Goal: Transaction & Acquisition: Book appointment/travel/reservation

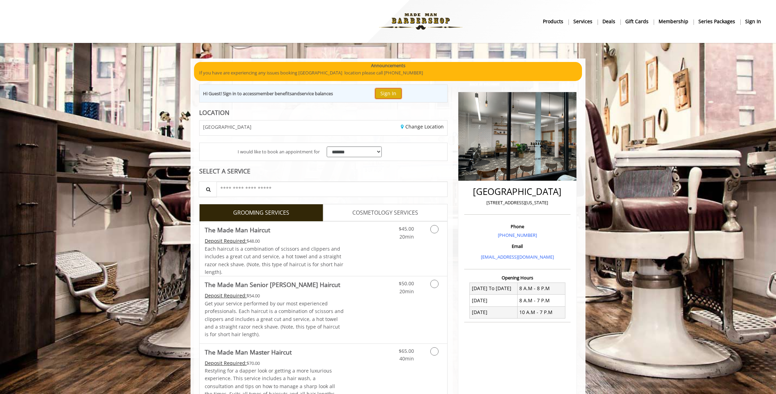
click at [386, 91] on button "Sign In" at bounding box center [388, 93] width 26 height 10
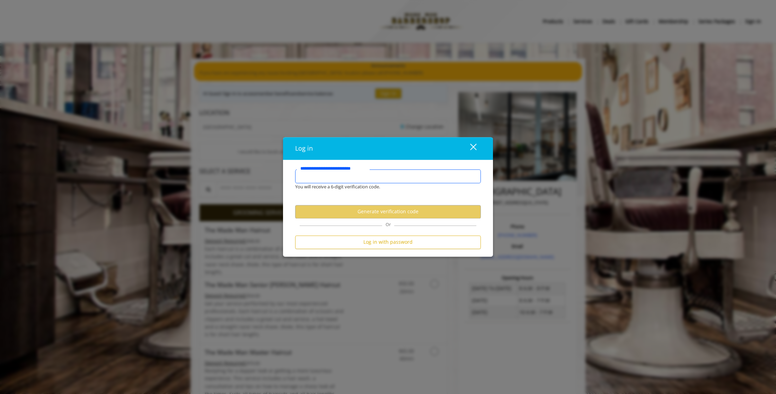
click at [378, 173] on input "**********" at bounding box center [388, 176] width 186 height 14
click at [395, 175] on input "**********" at bounding box center [388, 176] width 186 height 14
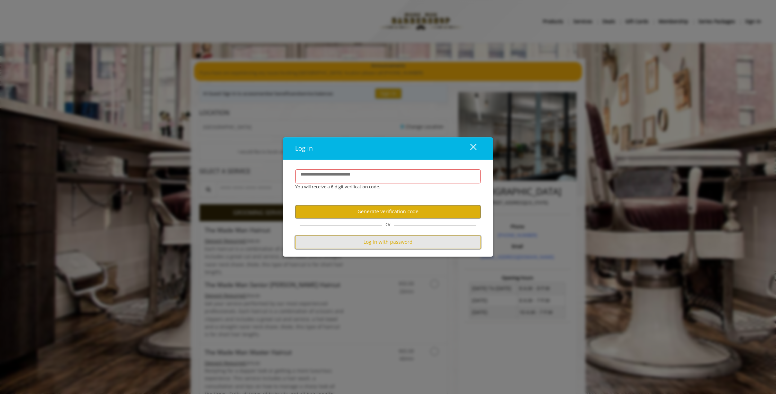
click at [392, 242] on button "Log in with password" at bounding box center [388, 242] width 186 height 14
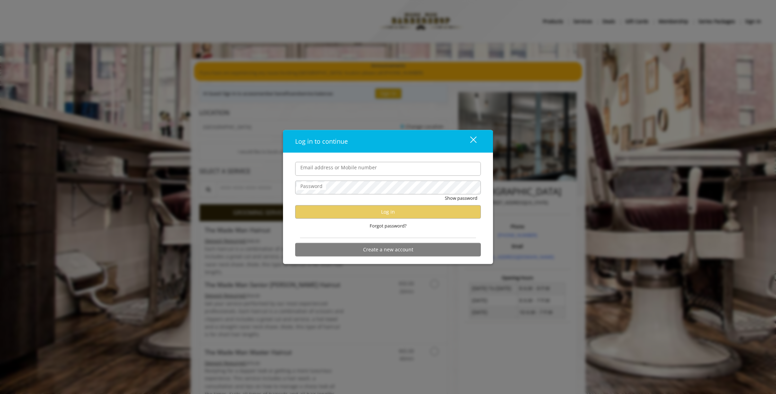
type input "**********"
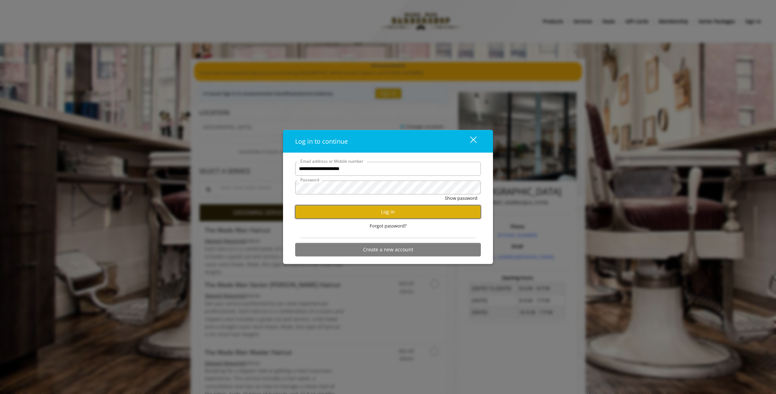
click at [389, 210] on button "Log in" at bounding box center [388, 212] width 186 height 14
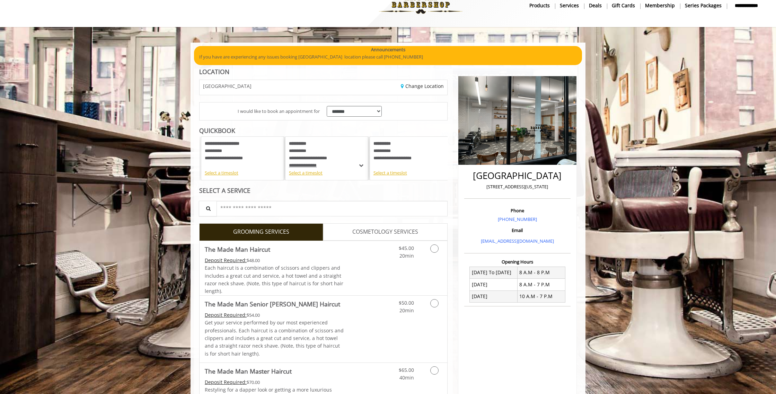
scroll to position [19, 0]
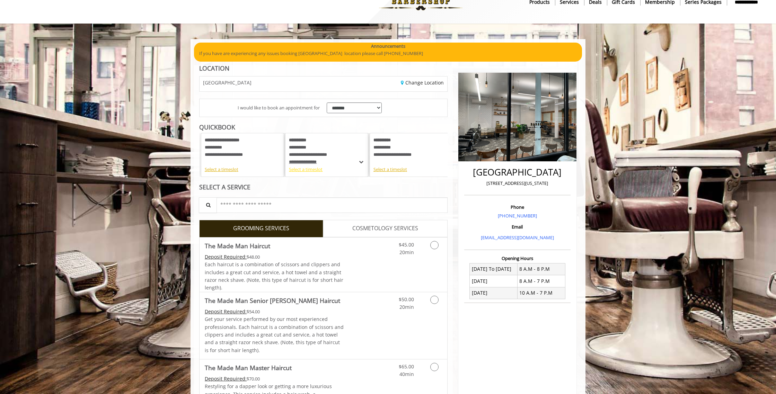
click at [311, 171] on div "Select a timeslot" at bounding box center [326, 169] width 75 height 7
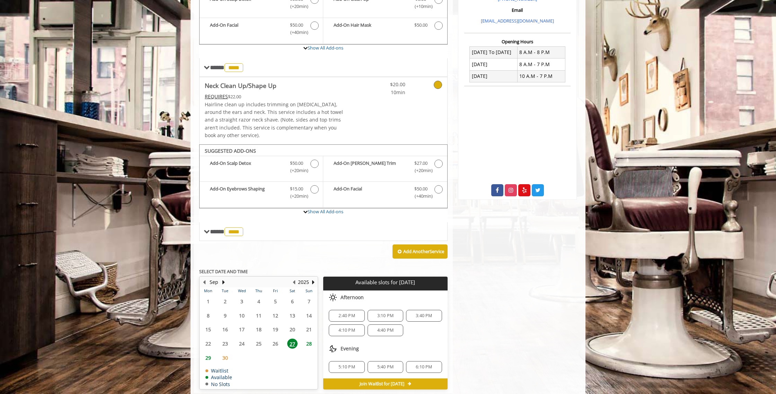
scroll to position [244, 0]
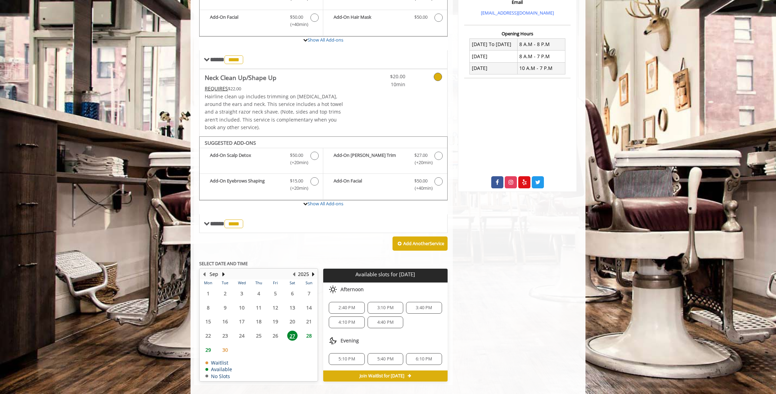
click at [386, 320] on span "4:40 PM" at bounding box center [385, 323] width 16 height 6
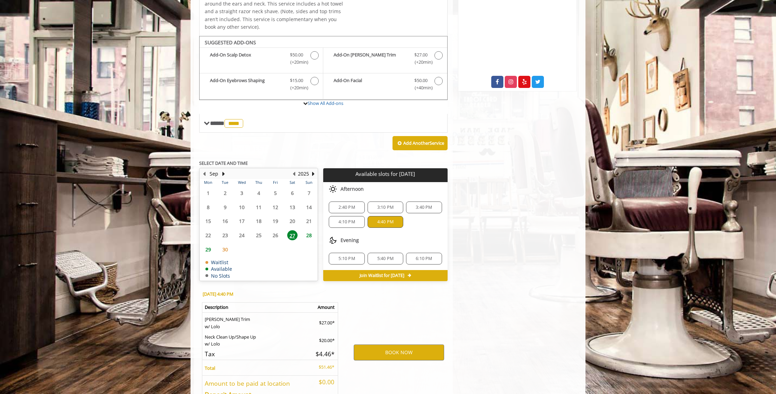
scroll to position [387, 0]
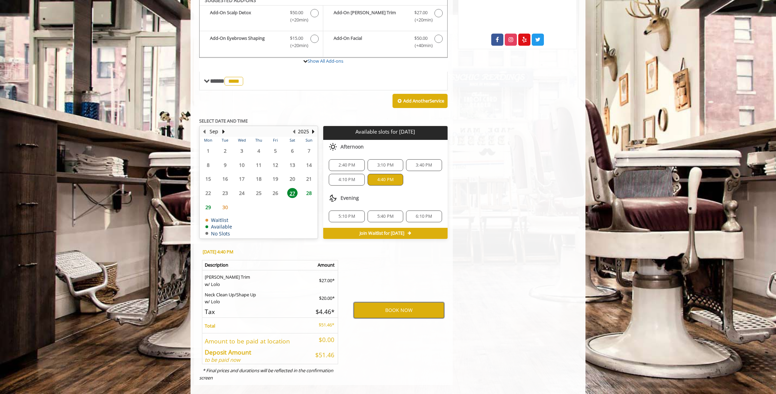
click at [402, 302] on button "BOOK NOW" at bounding box center [399, 310] width 90 height 16
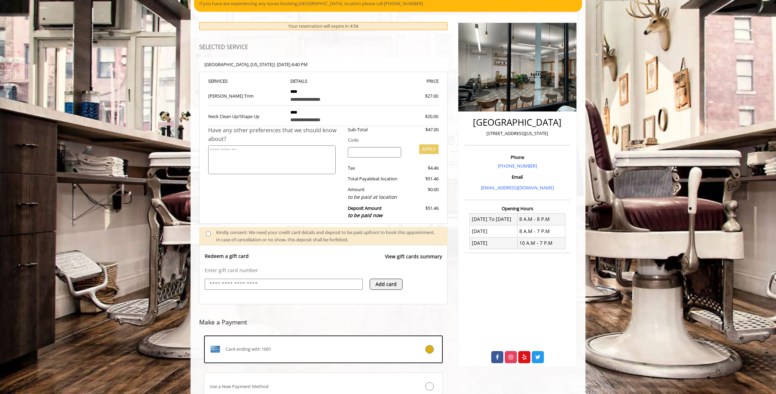
scroll to position [126, 0]
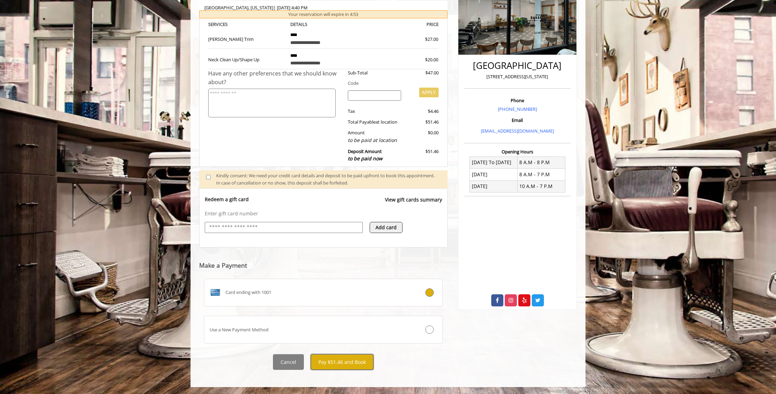
click at [355, 359] on button "Pay $51.46 and Book" at bounding box center [342, 362] width 63 height 16
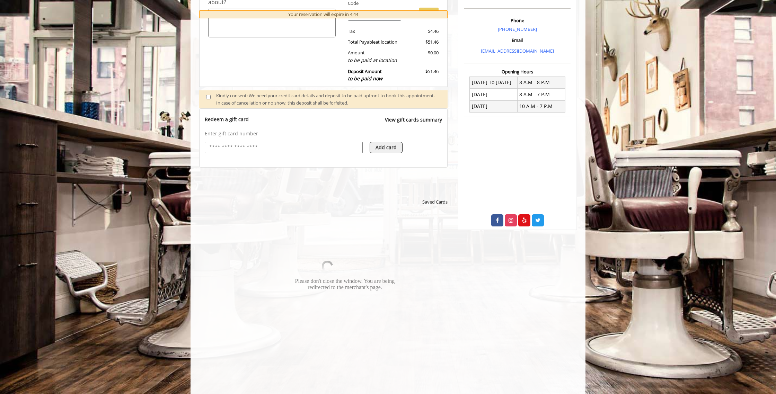
scroll to position [207, 0]
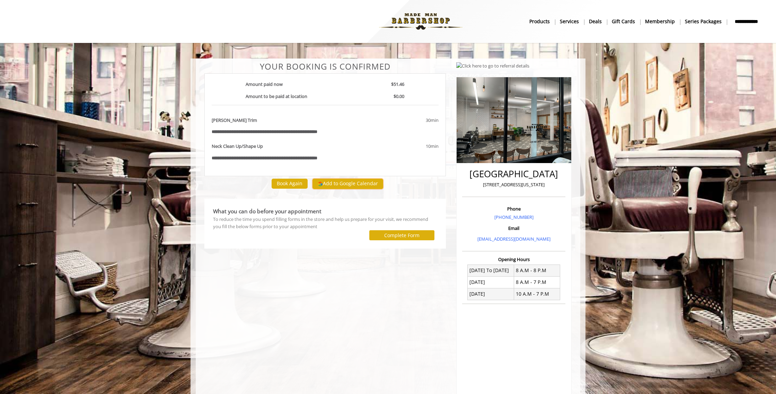
click at [346, 184] on button "Add to Google Calendar" at bounding box center [347, 184] width 71 height 10
